Goal: Find specific page/section: Find specific page/section

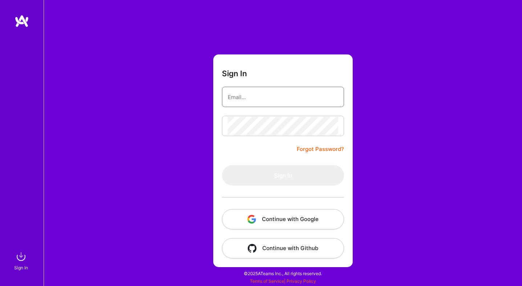
type input "[PERSON_NAME][EMAIL_ADDRESS][DOMAIN_NAME]"
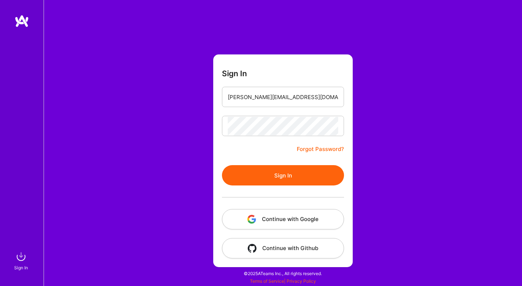
click at [375, 197] on div "Sign In [PERSON_NAME][EMAIL_ADDRESS][DOMAIN_NAME] Forgot Password? Sign In Cont…" at bounding box center [283, 143] width 478 height 286
click at [310, 222] on button "Continue with Google" at bounding box center [283, 219] width 122 height 20
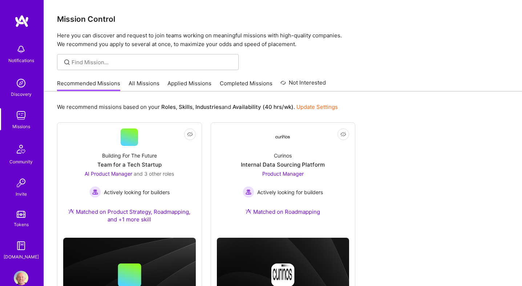
click at [154, 83] on link "All Missions" at bounding box center [144, 86] width 31 height 12
